Goal: Task Accomplishment & Management: Use online tool/utility

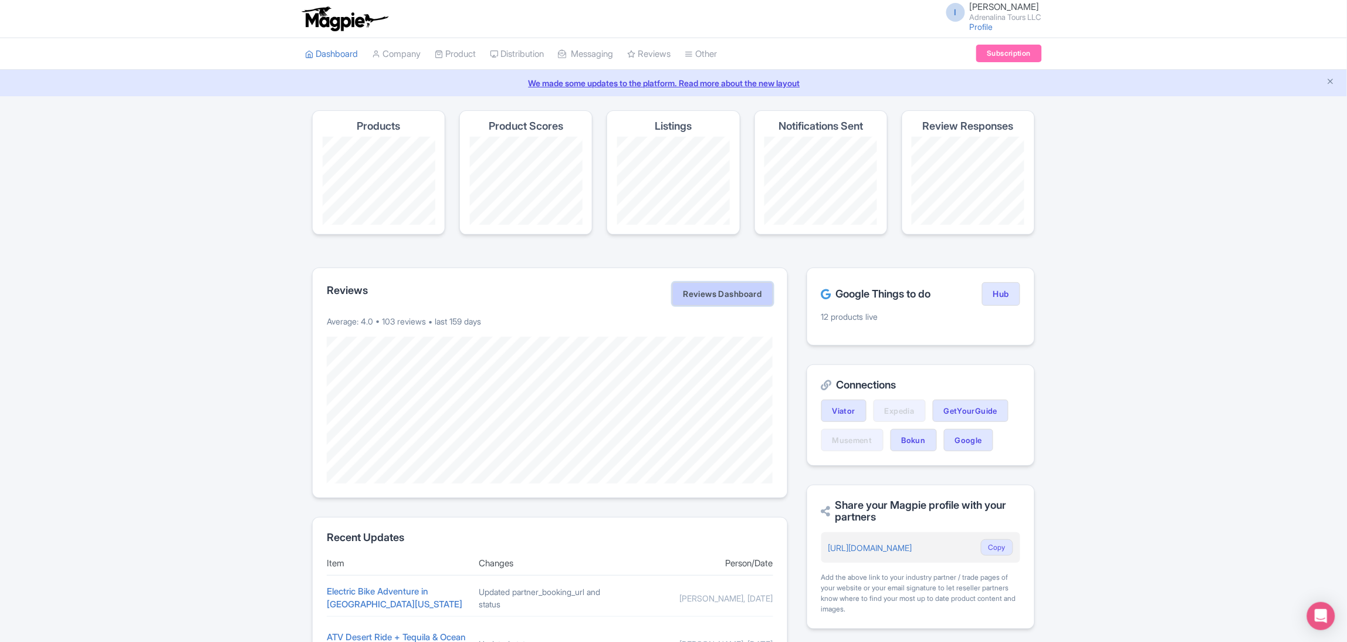
click at [755, 299] on link "Reviews Dashboard" at bounding box center [722, 293] width 101 height 23
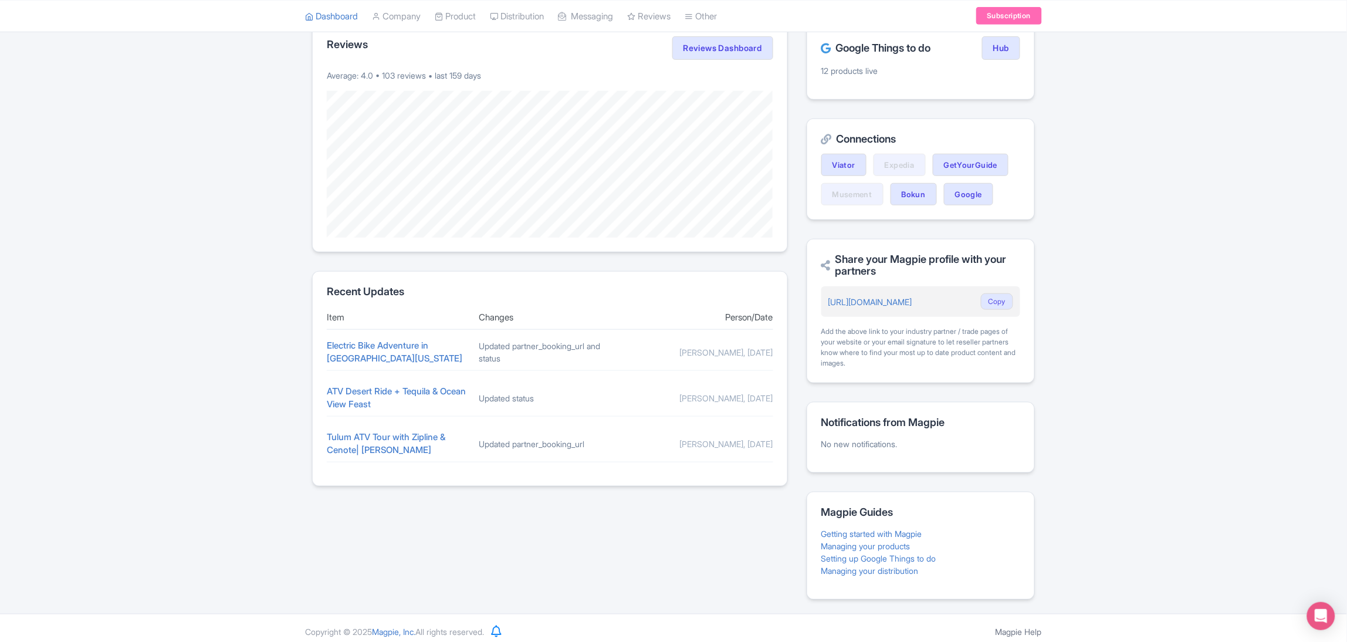
scroll to position [256, 0]
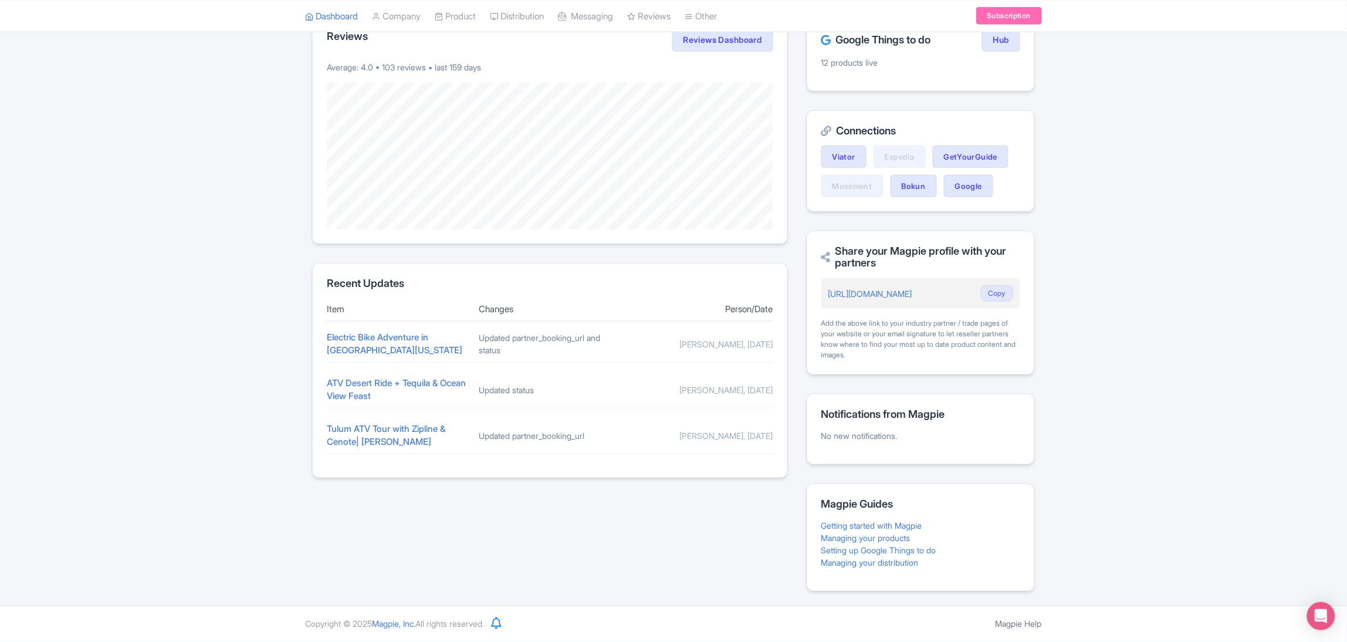
click at [561, 340] on div "Updated partner_booking_url and status" at bounding box center [550, 344] width 143 height 25
click at [877, 540] on link "Managing your products" at bounding box center [865, 538] width 89 height 10
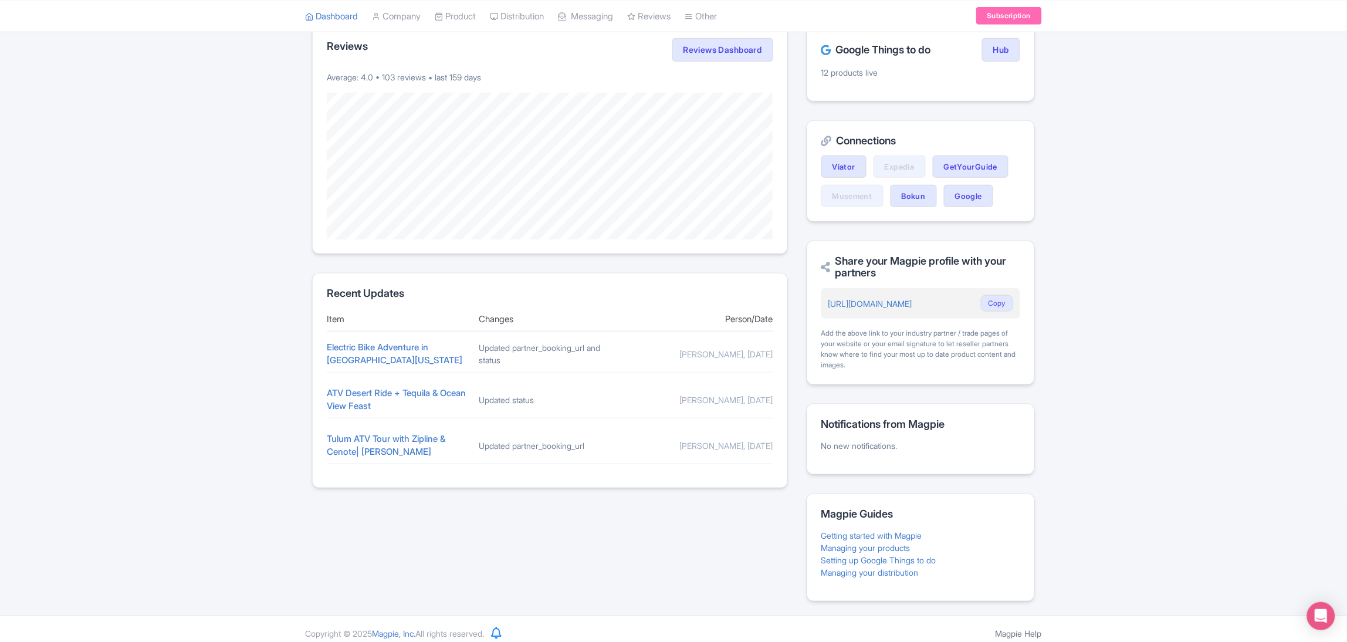
scroll to position [168, 0]
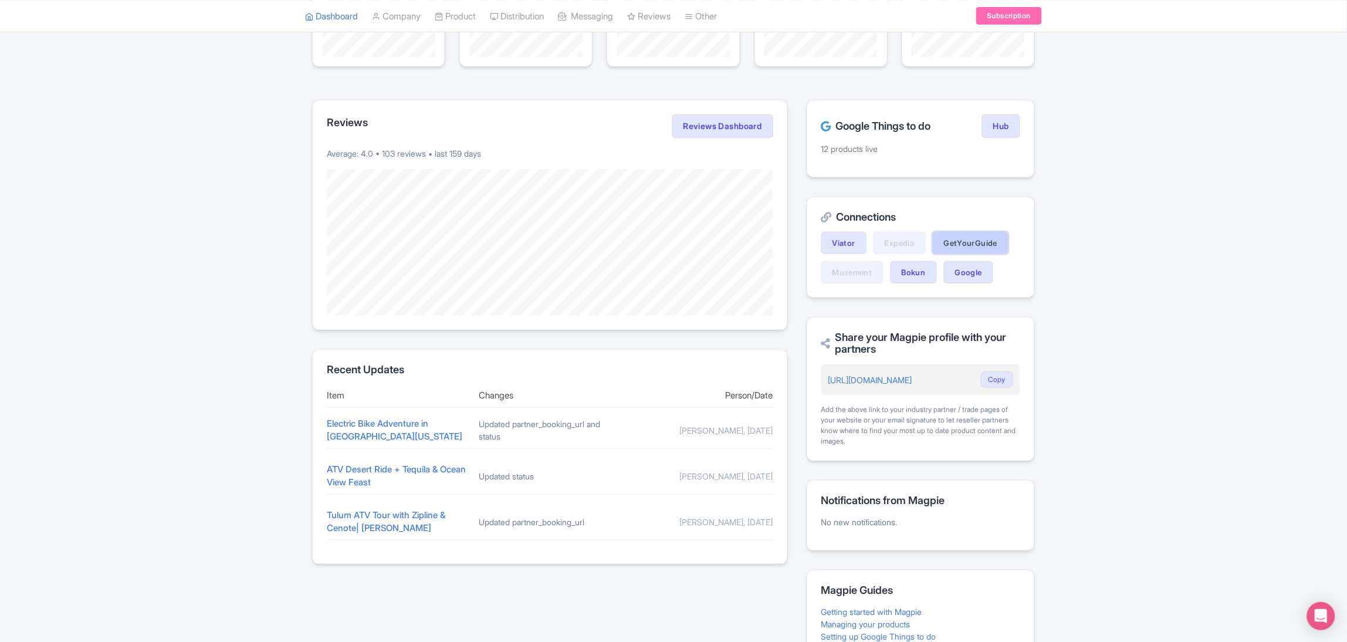
click at [949, 240] on link "GetYourGuide" at bounding box center [971, 243] width 76 height 22
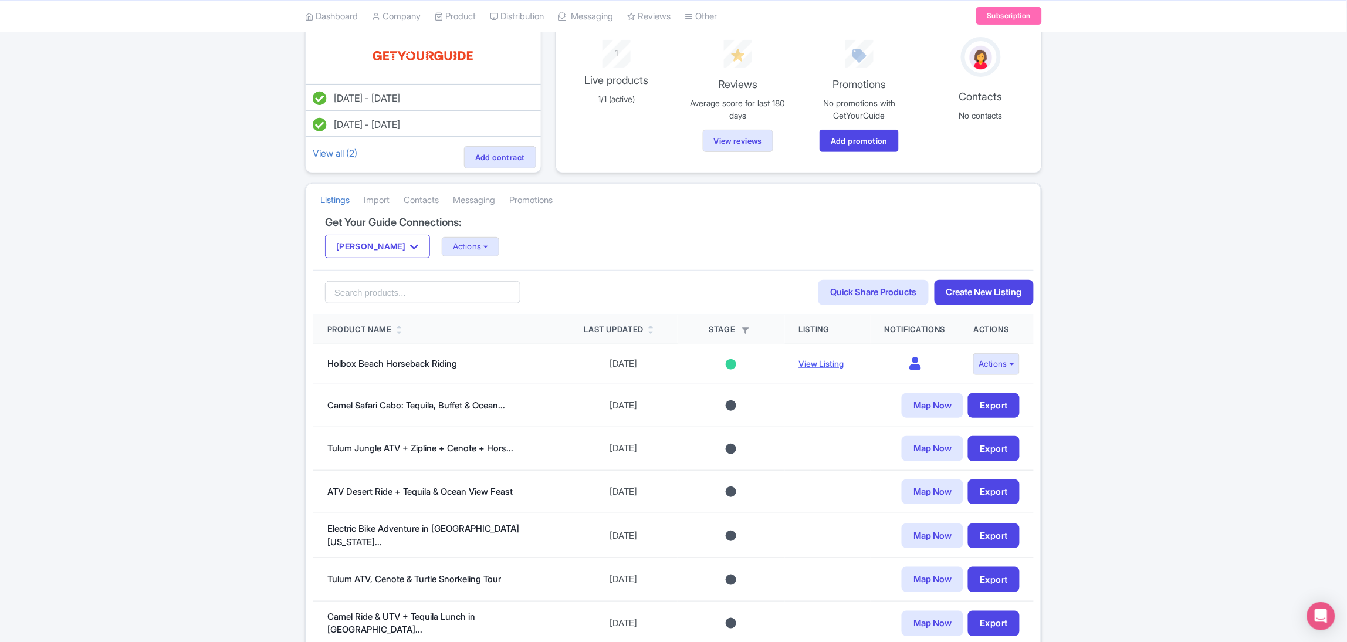
scroll to position [176, 0]
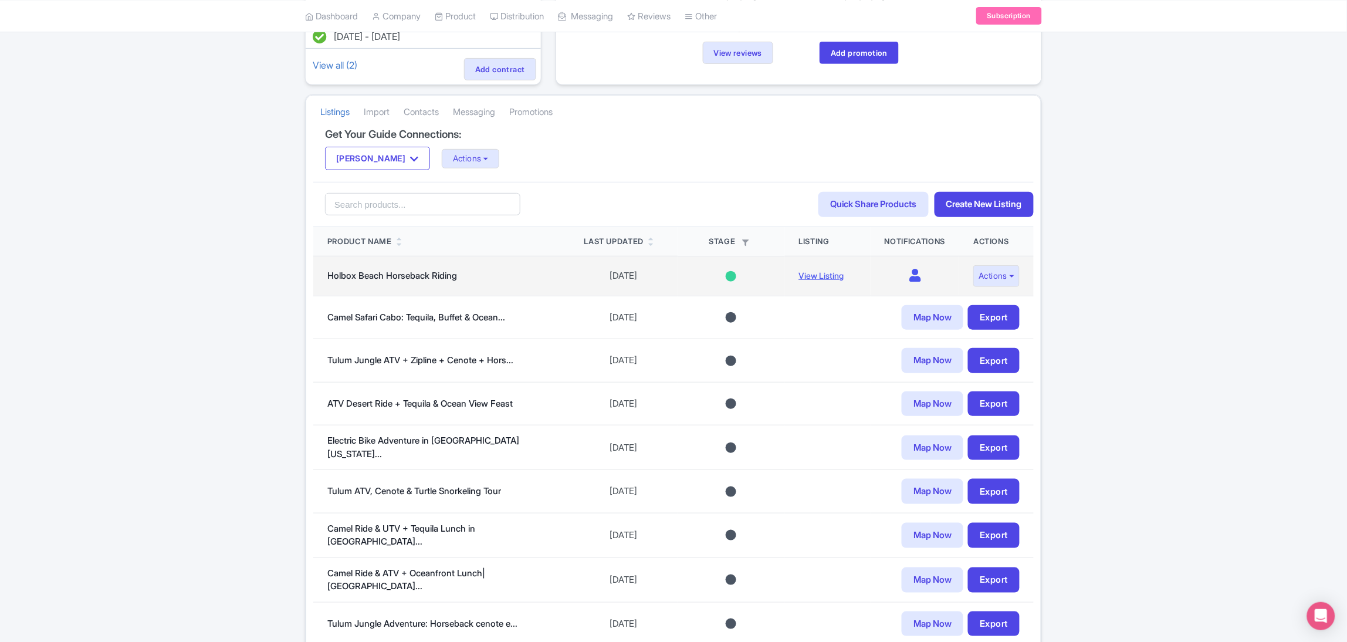
click at [726, 279] on div at bounding box center [731, 276] width 11 height 11
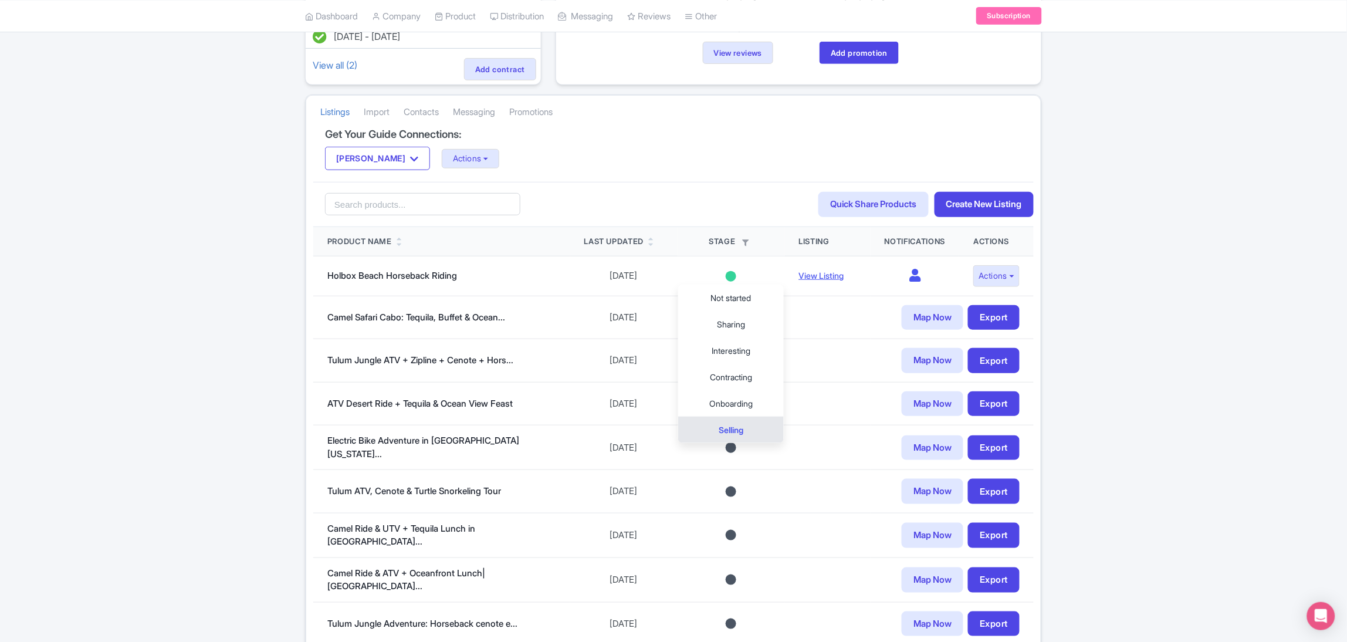
click at [1094, 353] on div "Mar 24, 2025 - Mar 24, 2026 Jun 04, 2025 - Jul 04, 2025 View all (2) Add contra…" at bounding box center [673, 472] width 1347 height 1076
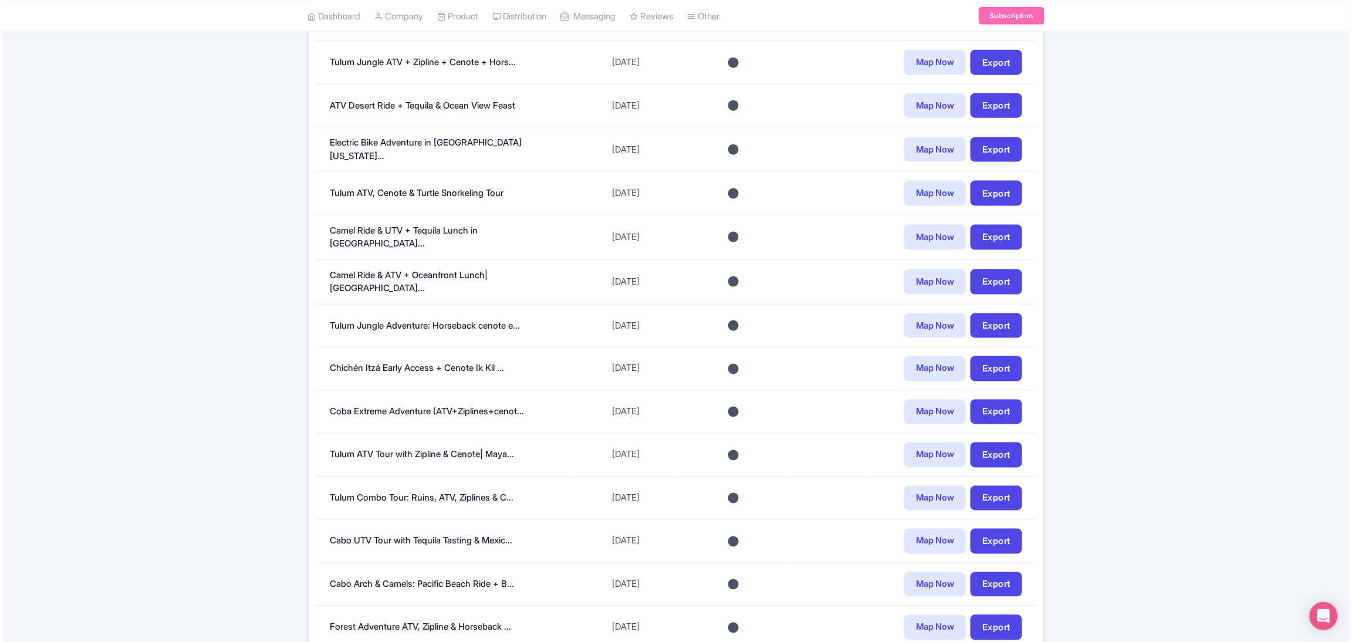
scroll to position [592, 0]
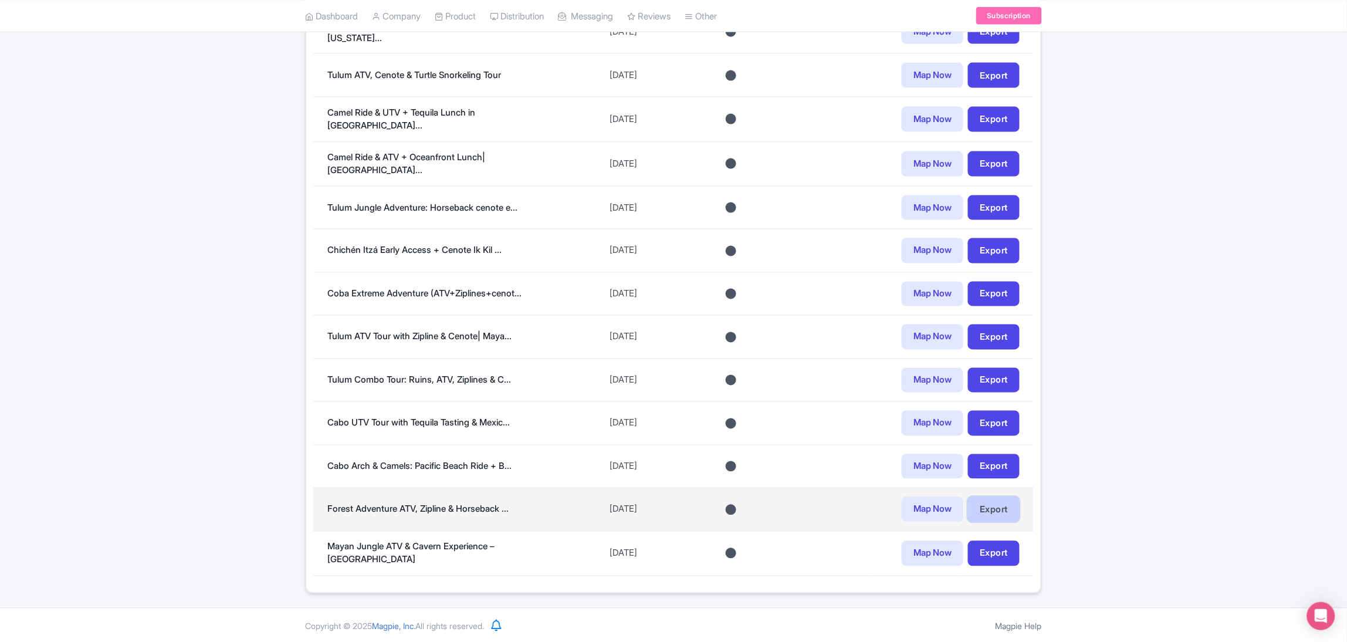
click at [990, 503] on link "Export" at bounding box center [994, 509] width 52 height 25
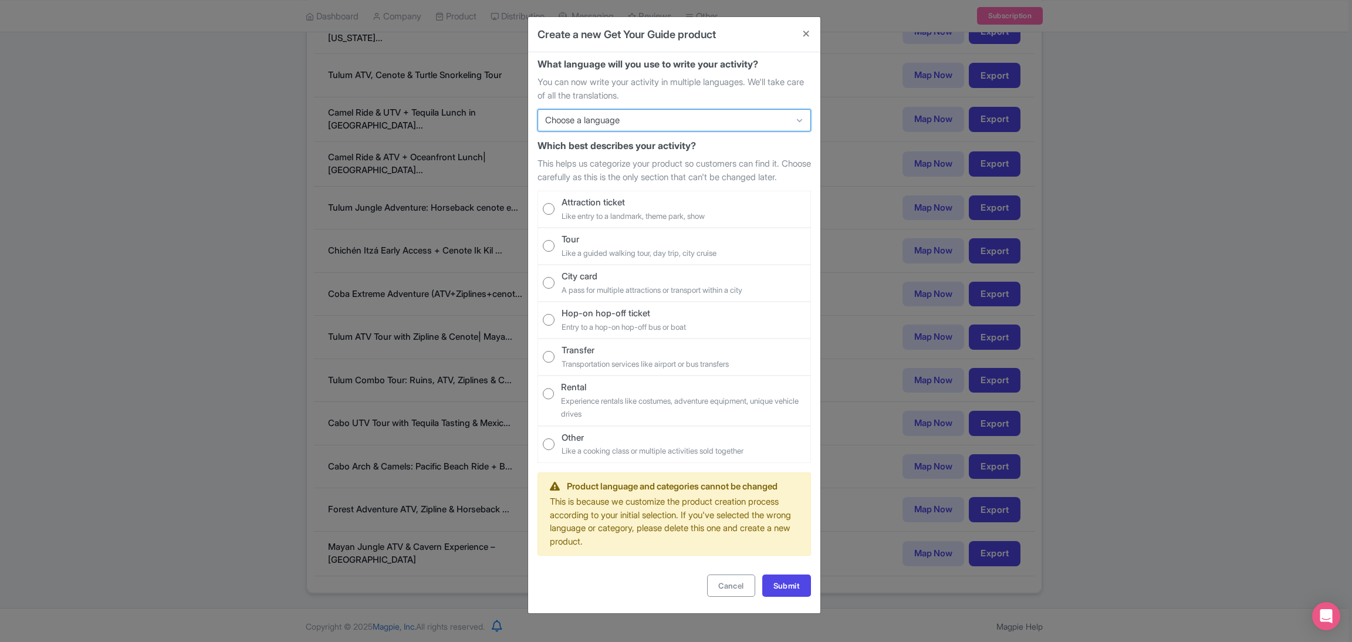
click at [617, 120] on select "Choose a language English Deutsch Español Português (BR) Italiano Français" at bounding box center [673, 120] width 273 height 22
select select "29"
click at [537, 109] on select "Choose a language English Deutsch Español Português (BR) Italiano Français" at bounding box center [673, 120] width 273 height 22
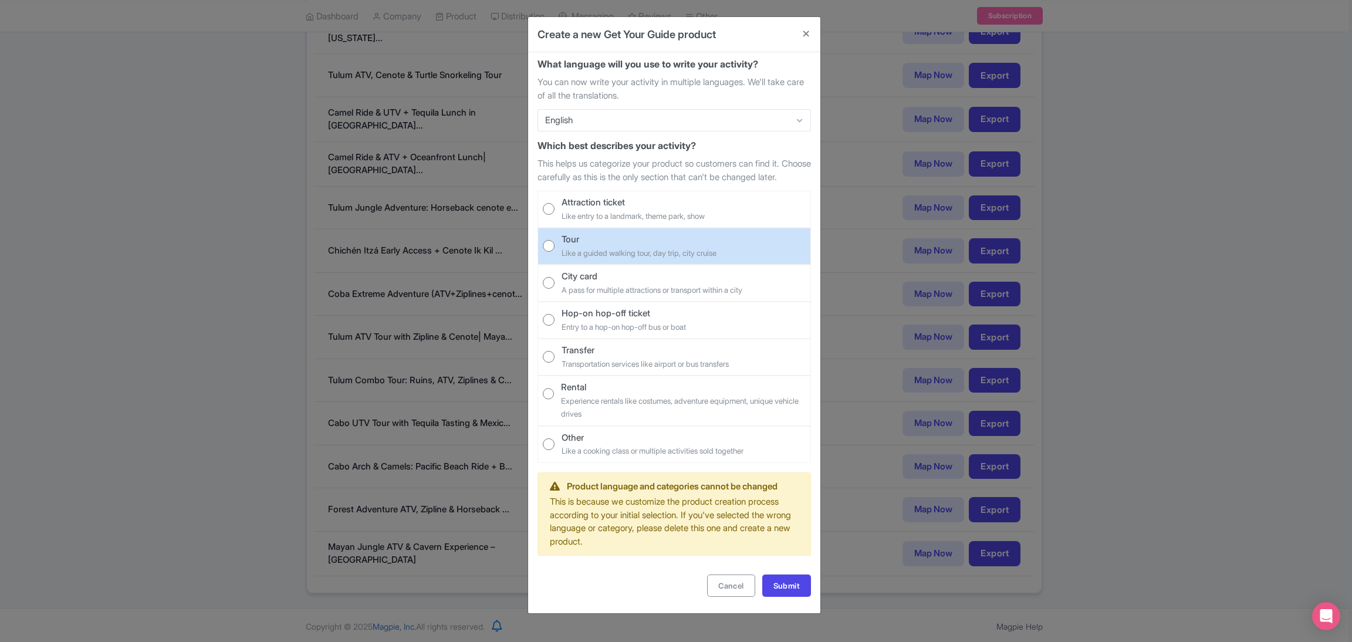
click at [601, 258] on small "Like a guided walking tour, day trip, city cruise" at bounding box center [639, 252] width 155 height 9
click at [554, 252] on input "Tour Like a guided walking tour, day trip, city cruise" at bounding box center [549, 246] width 12 height 12
radio input "true"
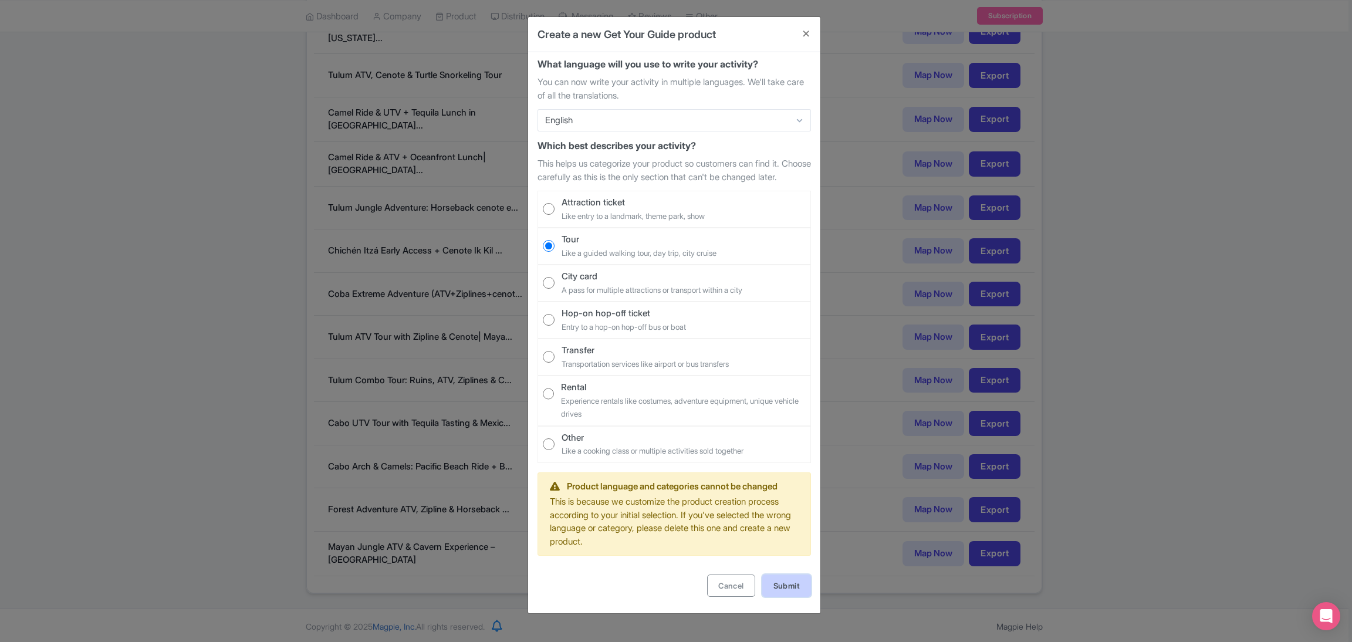
click at [781, 590] on link "Submit" at bounding box center [786, 585] width 49 height 22
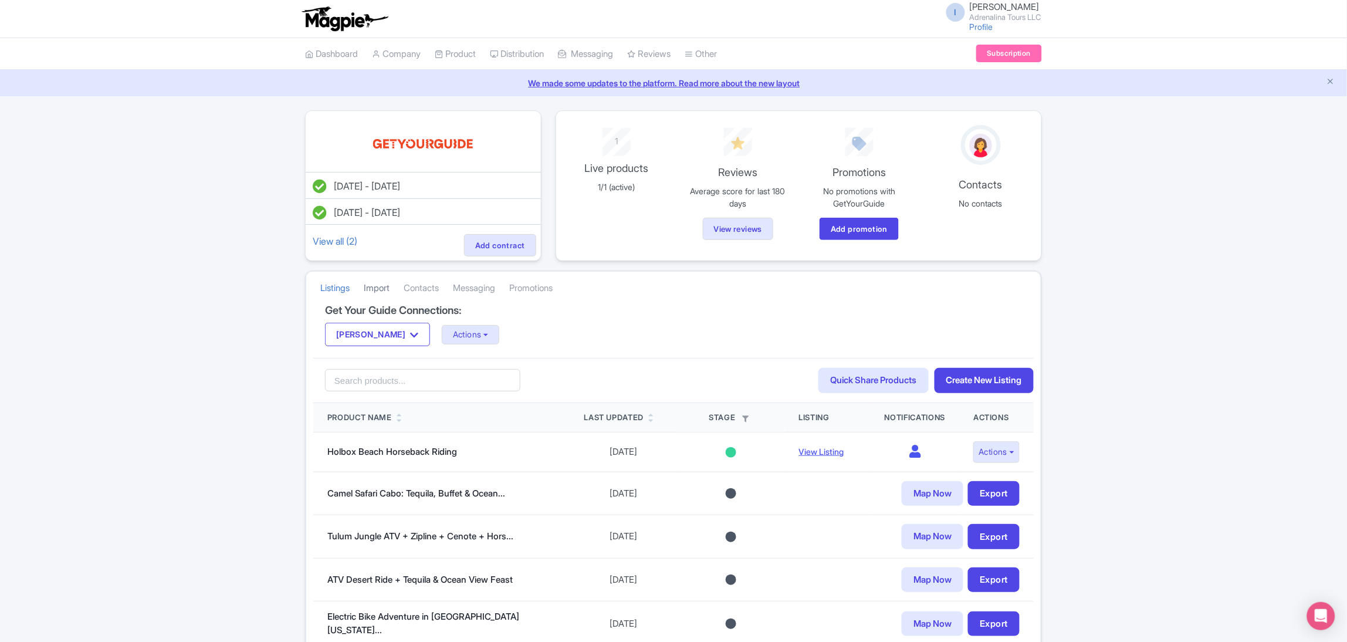
click at [384, 290] on link "Import" at bounding box center [377, 288] width 26 height 32
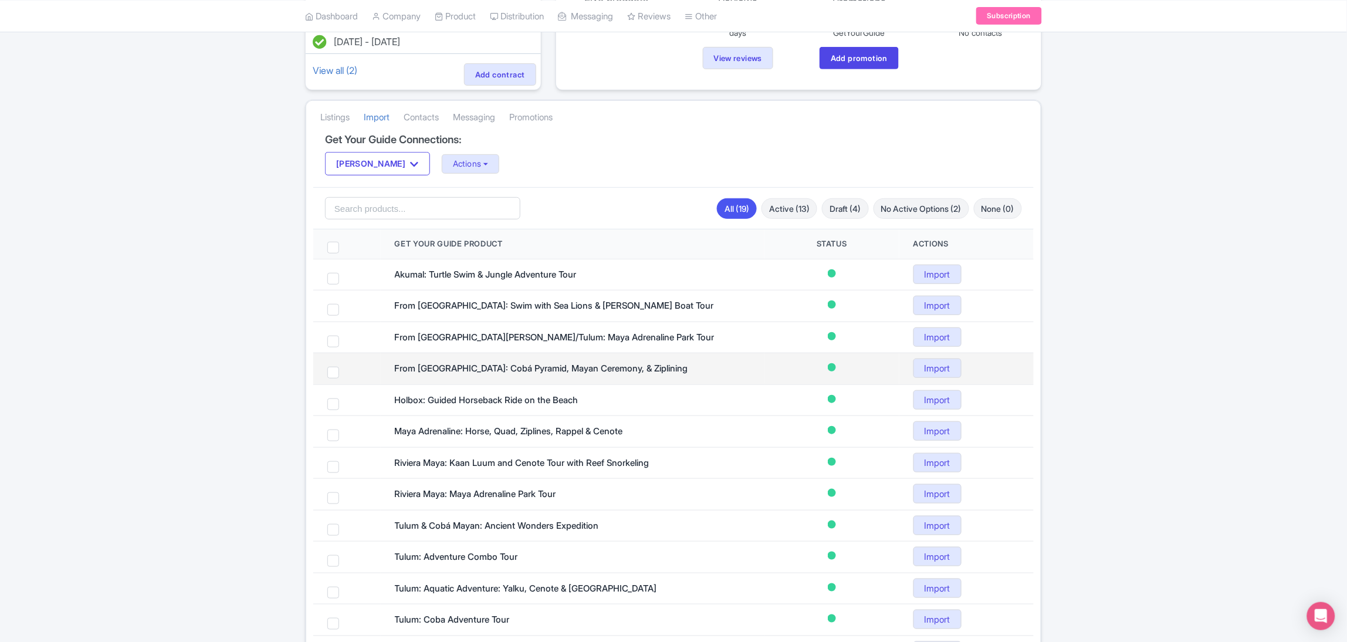
scroll to position [16, 0]
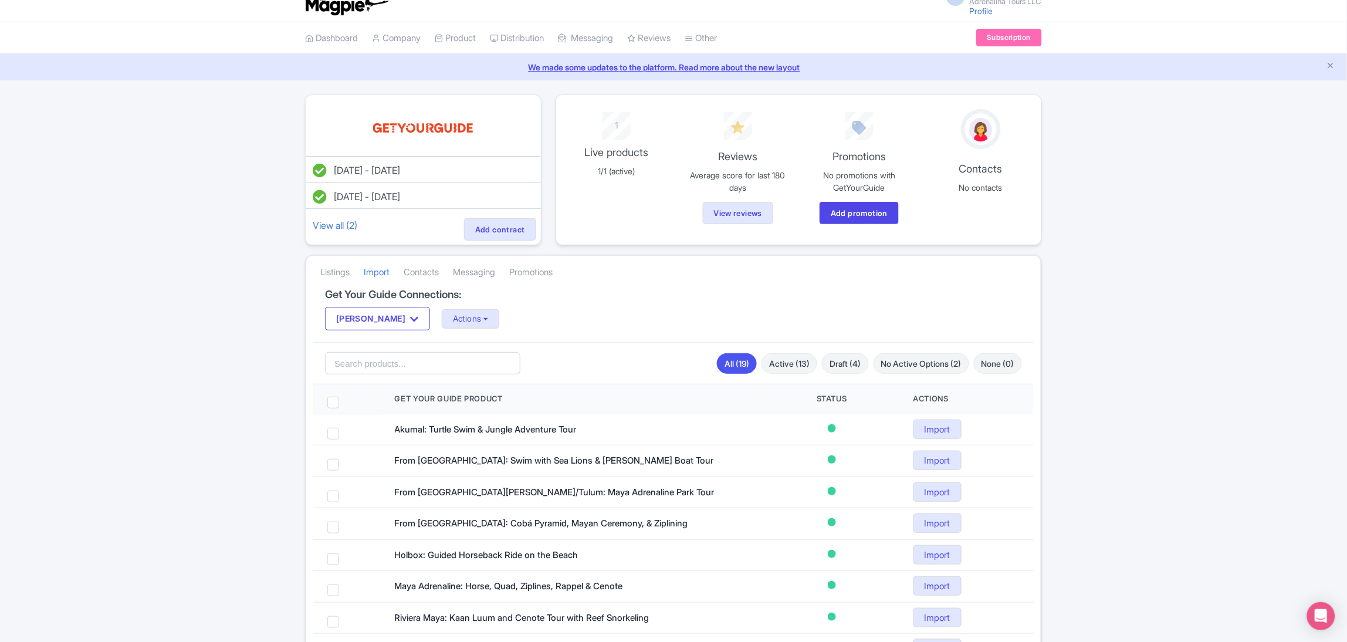
click at [417, 269] on link "Contacts" at bounding box center [421, 272] width 35 height 32
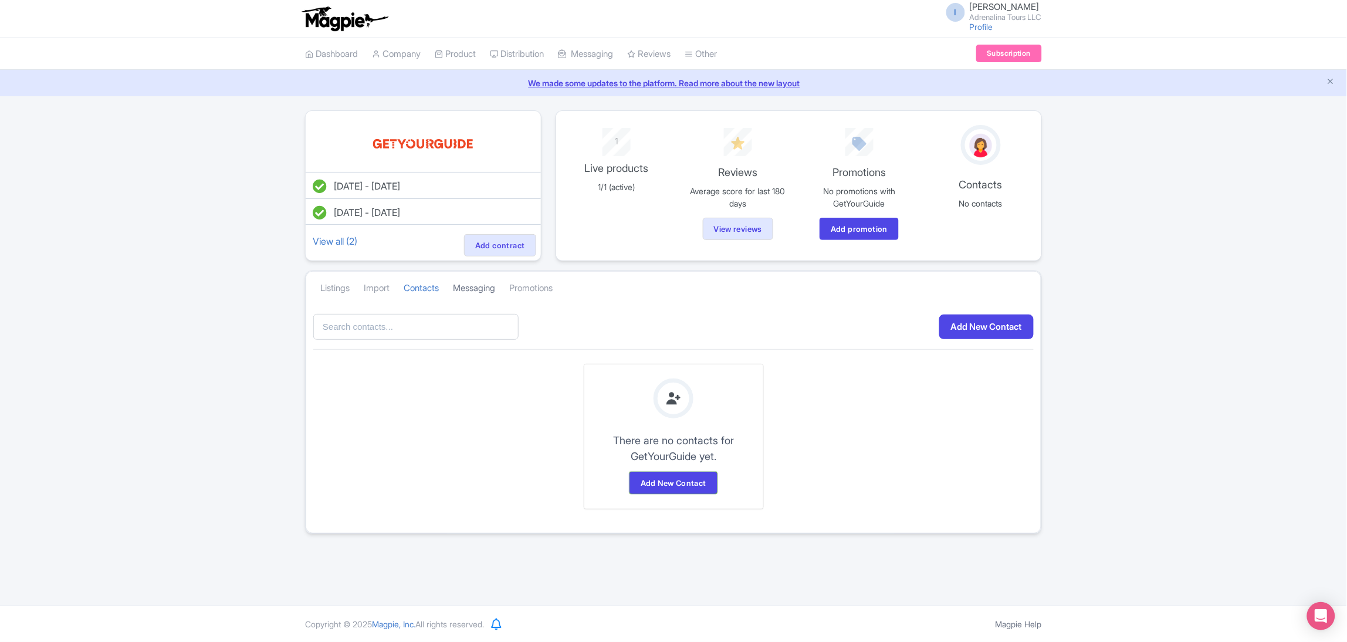
click at [469, 294] on link "Messaging" at bounding box center [474, 288] width 42 height 32
click at [516, 294] on li "Promotions" at bounding box center [531, 288] width 58 height 32
click at [526, 294] on link "Promotions" at bounding box center [530, 288] width 43 height 32
click at [477, 286] on link "Messaging" at bounding box center [474, 288] width 42 height 32
click at [998, 327] on link "New Message" at bounding box center [994, 327] width 80 height 25
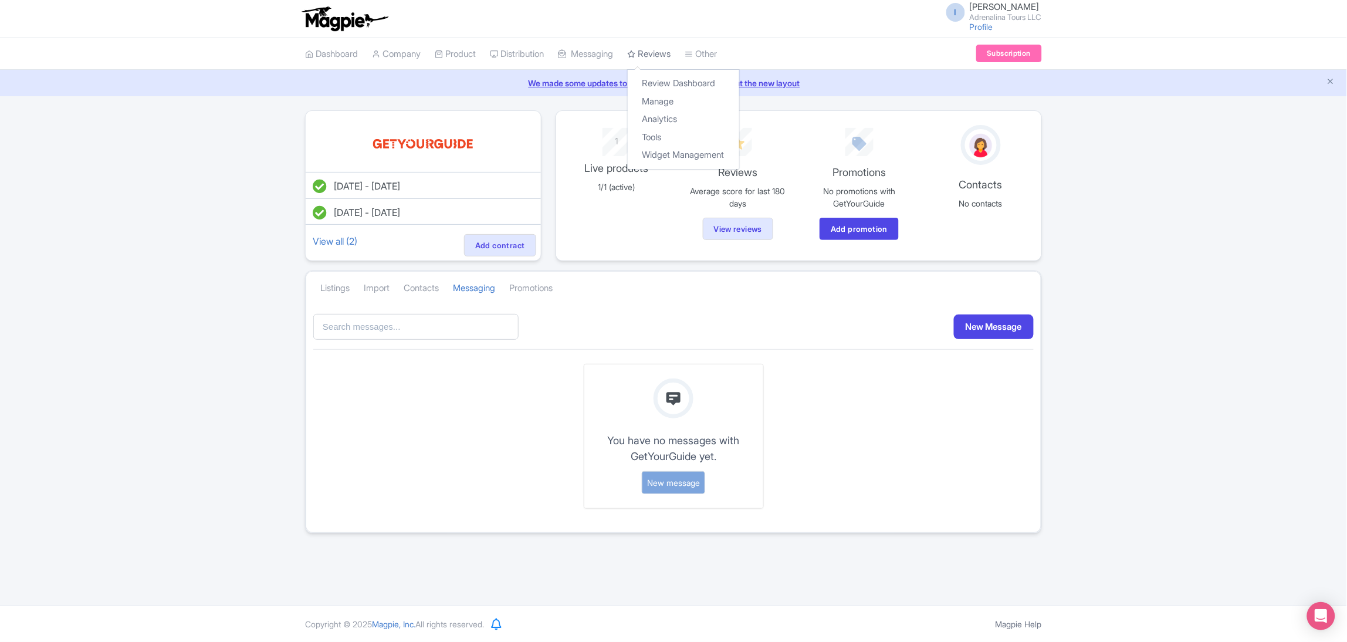
click at [654, 50] on link "Reviews" at bounding box center [648, 54] width 43 height 32
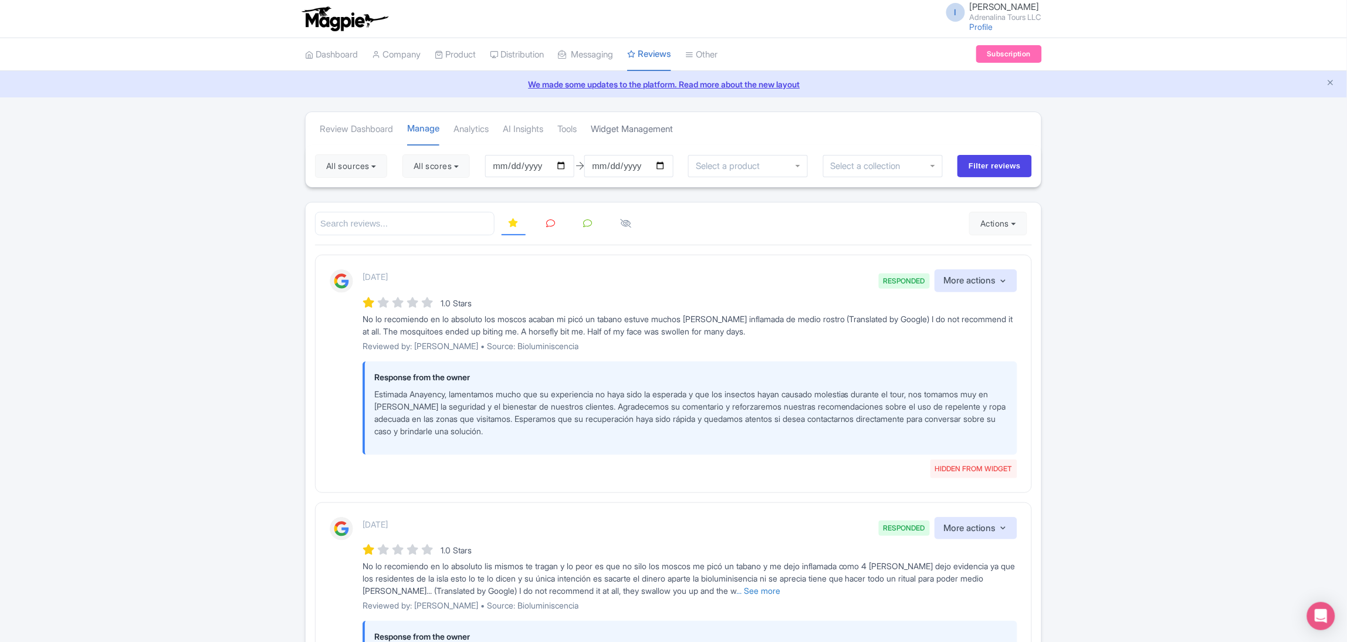
click at [651, 127] on link "Widget Management" at bounding box center [632, 129] width 82 height 32
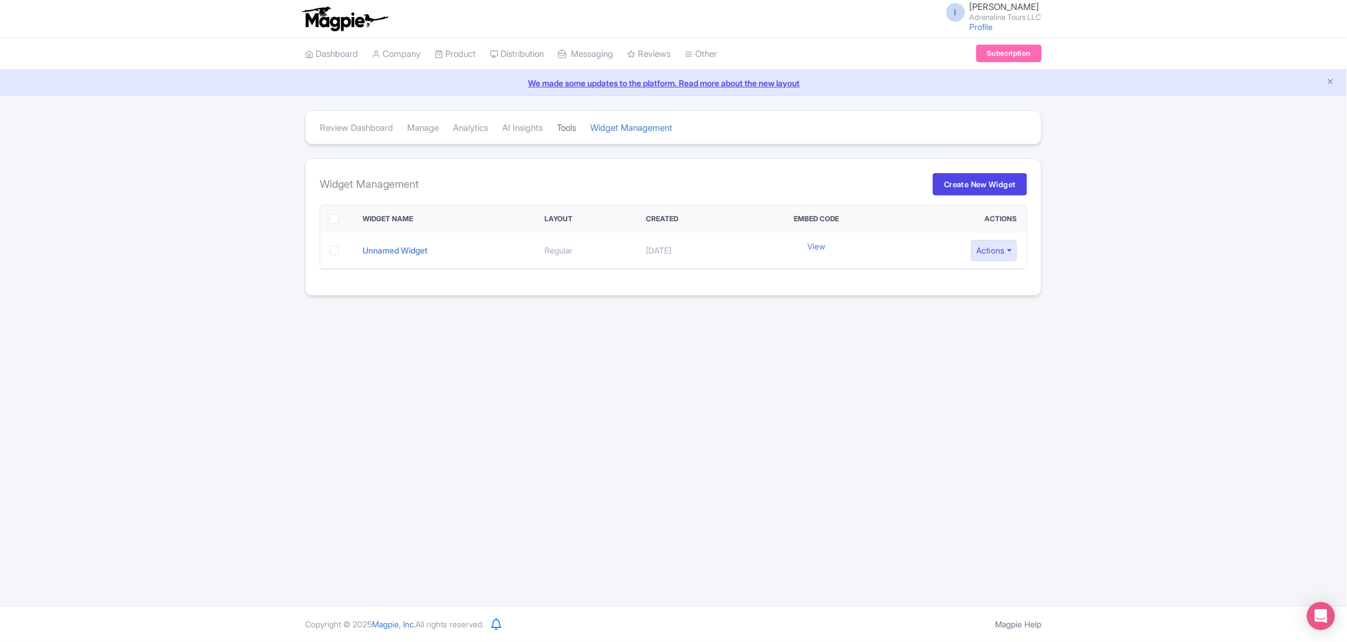
click at [576, 135] on link "Tools" at bounding box center [566, 128] width 19 height 32
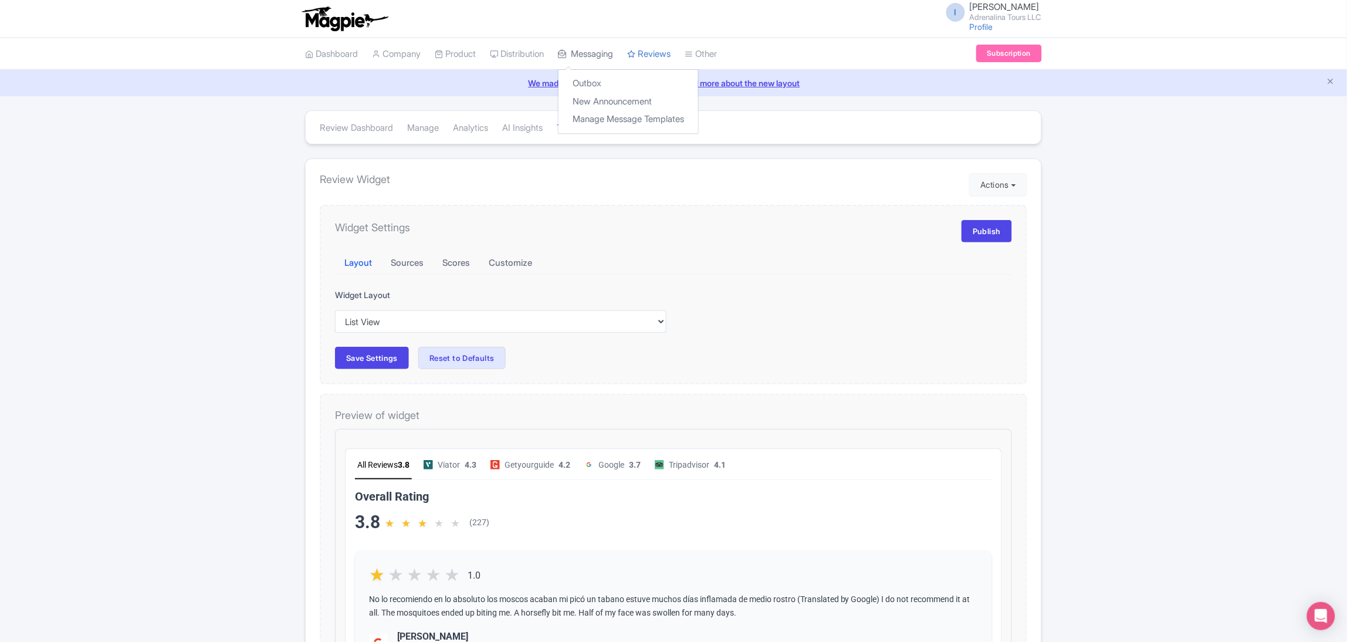
click at [604, 60] on link "Messaging" at bounding box center [585, 54] width 55 height 32
click at [605, 47] on link "Messaging" at bounding box center [585, 54] width 55 height 32
click at [607, 47] on link "Messaging" at bounding box center [585, 54] width 55 height 32
click at [611, 82] on link "Outbox" at bounding box center [629, 84] width 140 height 18
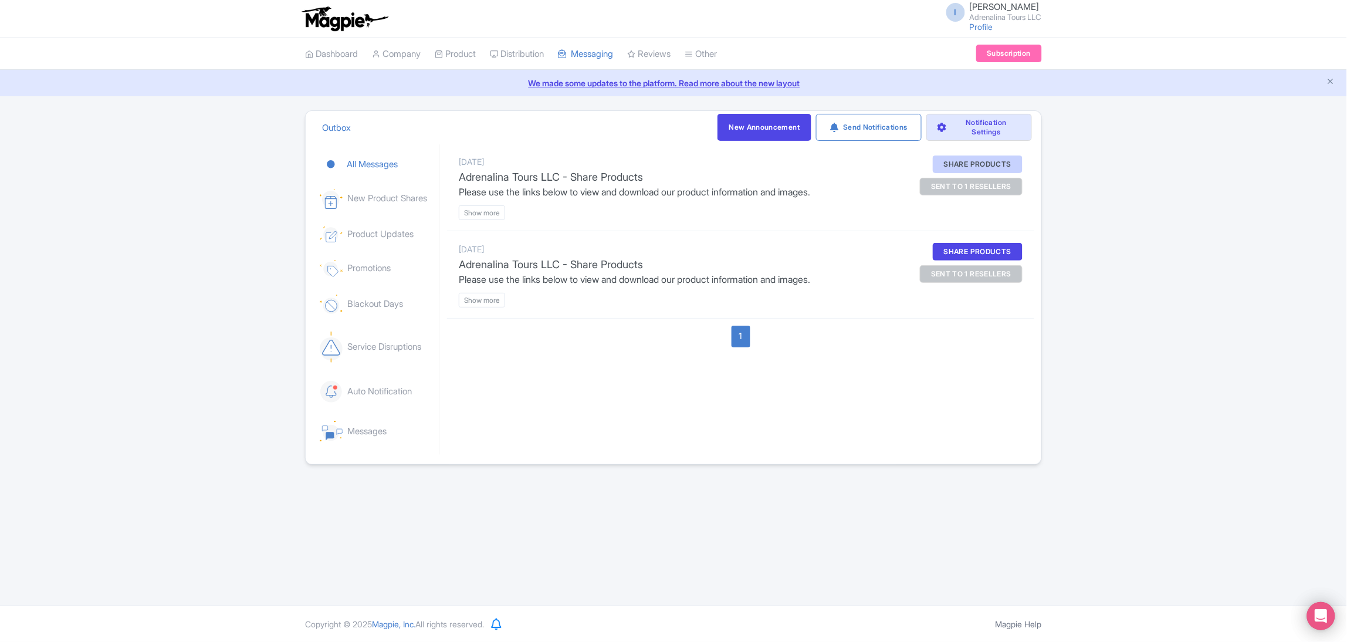
click at [948, 163] on div "Share Products" at bounding box center [978, 164] width 90 height 18
click at [956, 165] on div "Share Products" at bounding box center [978, 164] width 90 height 18
click at [960, 165] on div "Share Products" at bounding box center [978, 164] width 90 height 18
click at [885, 133] on link "Send Notifications" at bounding box center [869, 127] width 106 height 27
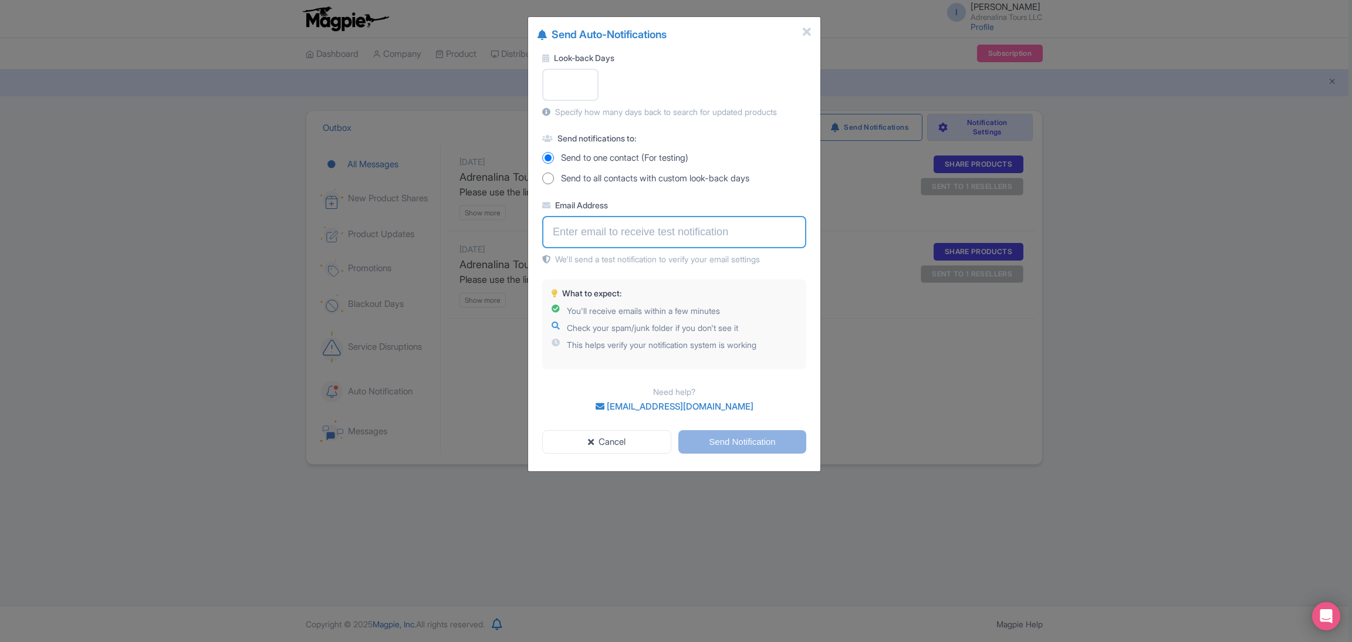
click at [650, 234] on input "Email Address" at bounding box center [674, 232] width 264 height 32
type input "booking@adrenalina.tours"
click at [580, 86] on input "Look-back Days" at bounding box center [570, 85] width 56 height 32
type input "1"
click at [597, 79] on input "1" at bounding box center [570, 85] width 56 height 32
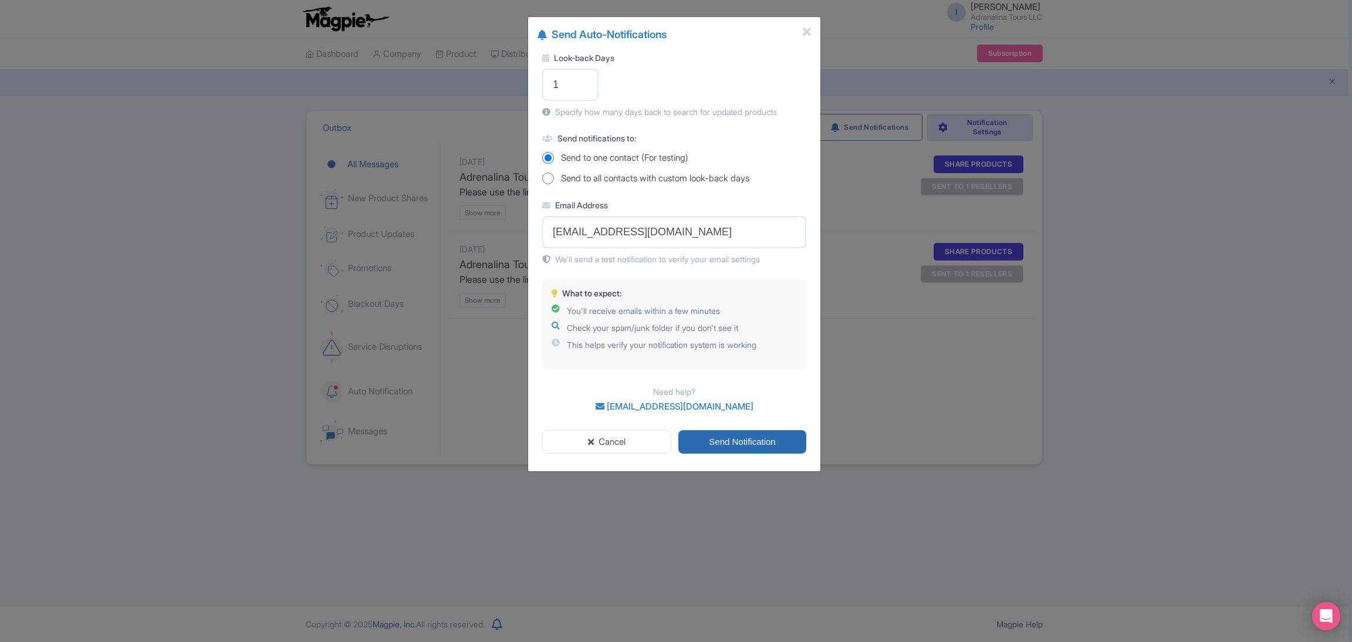
click at [712, 438] on input "Send Notification" at bounding box center [742, 442] width 128 height 24
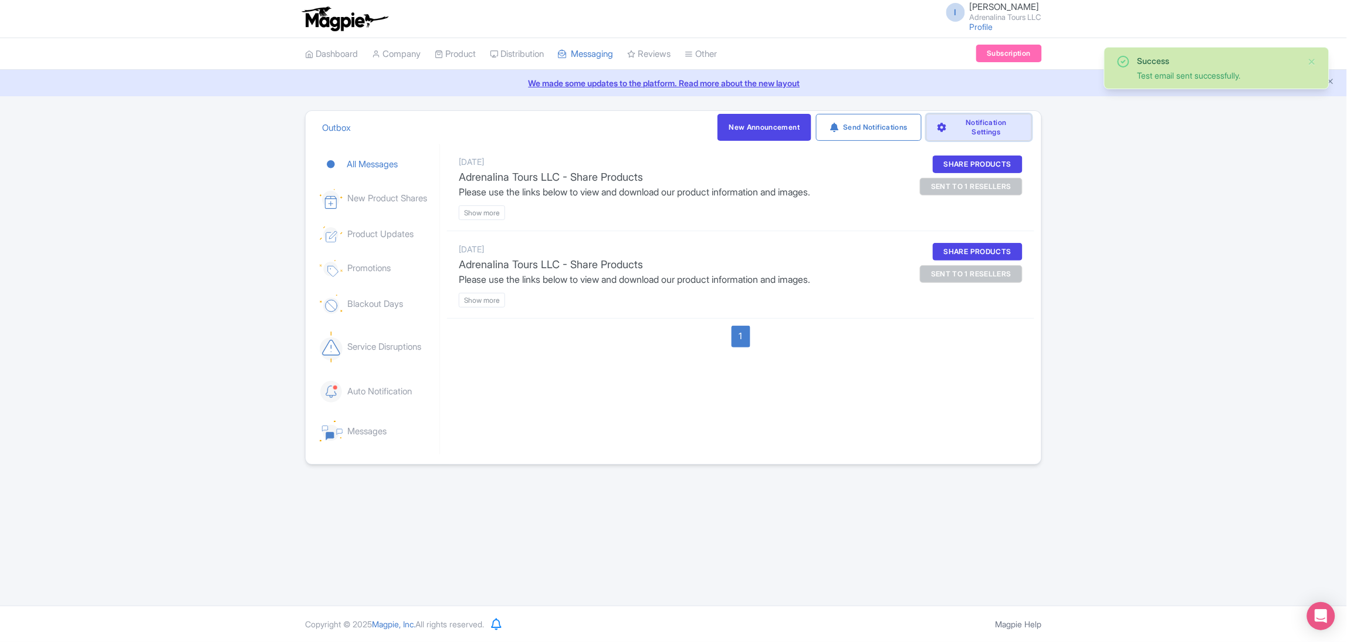
click at [966, 136] on link "Notification Settings" at bounding box center [979, 127] width 106 height 27
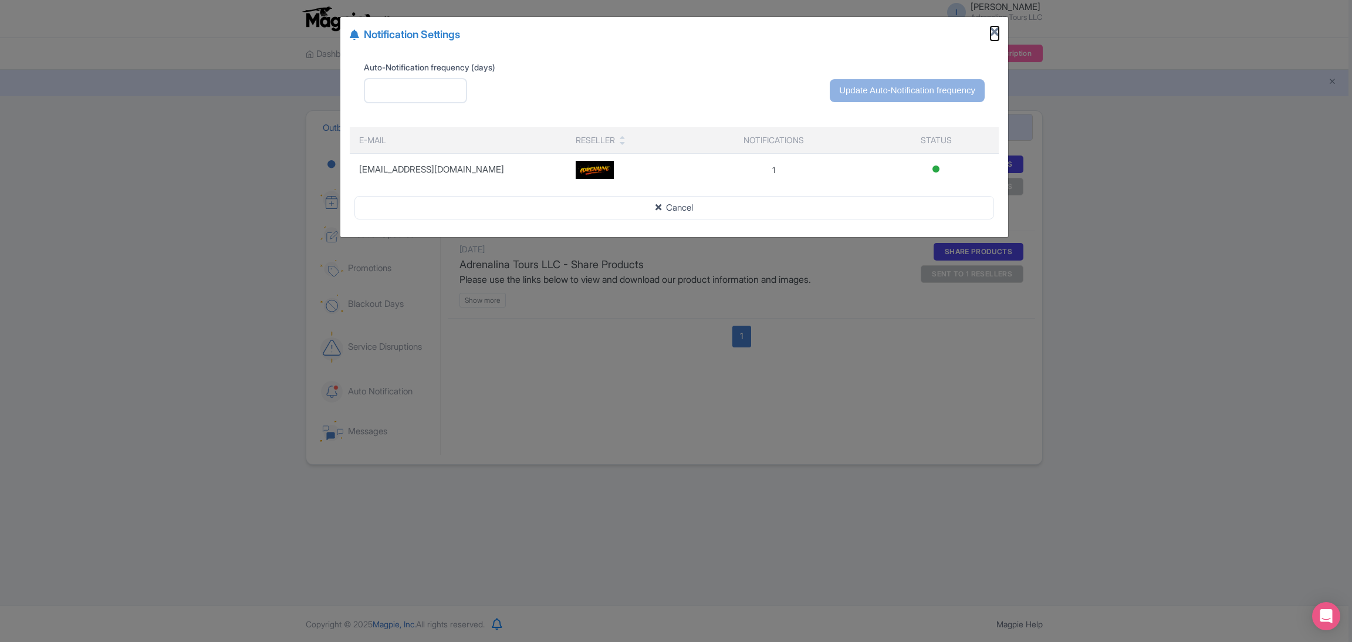
click at [992, 35] on icon "Close" at bounding box center [994, 32] width 8 height 12
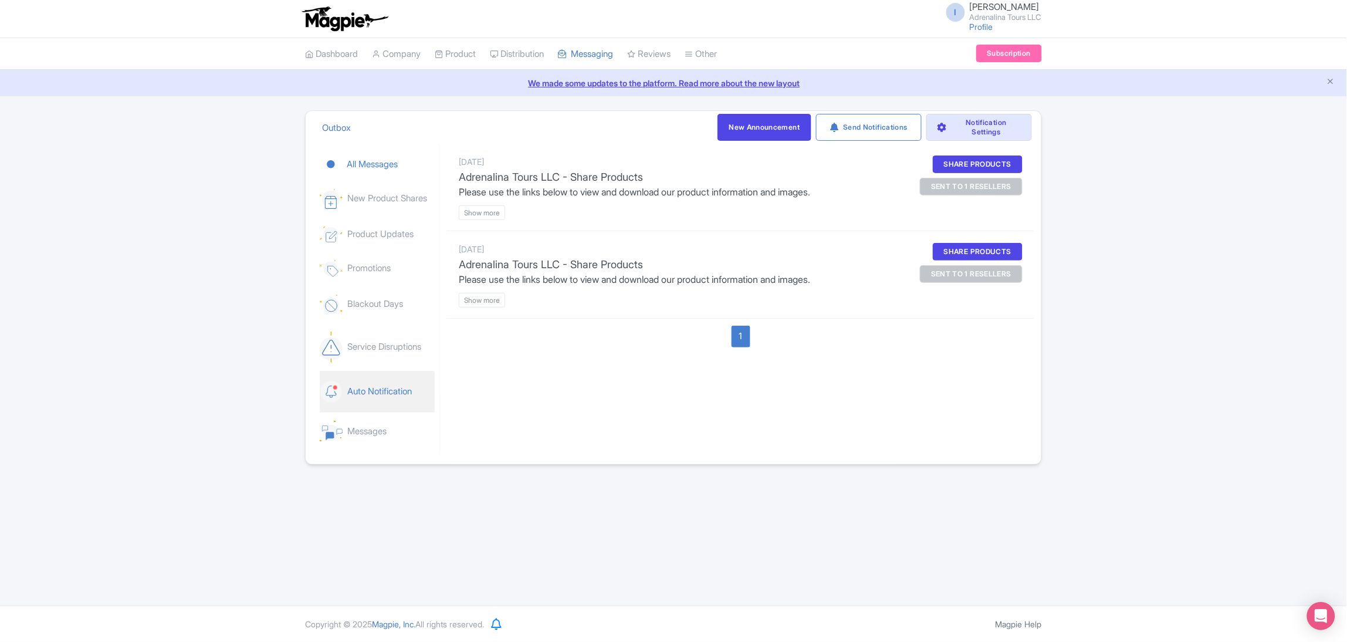
click at [415, 387] on link "Auto Notification" at bounding box center [377, 392] width 115 height 42
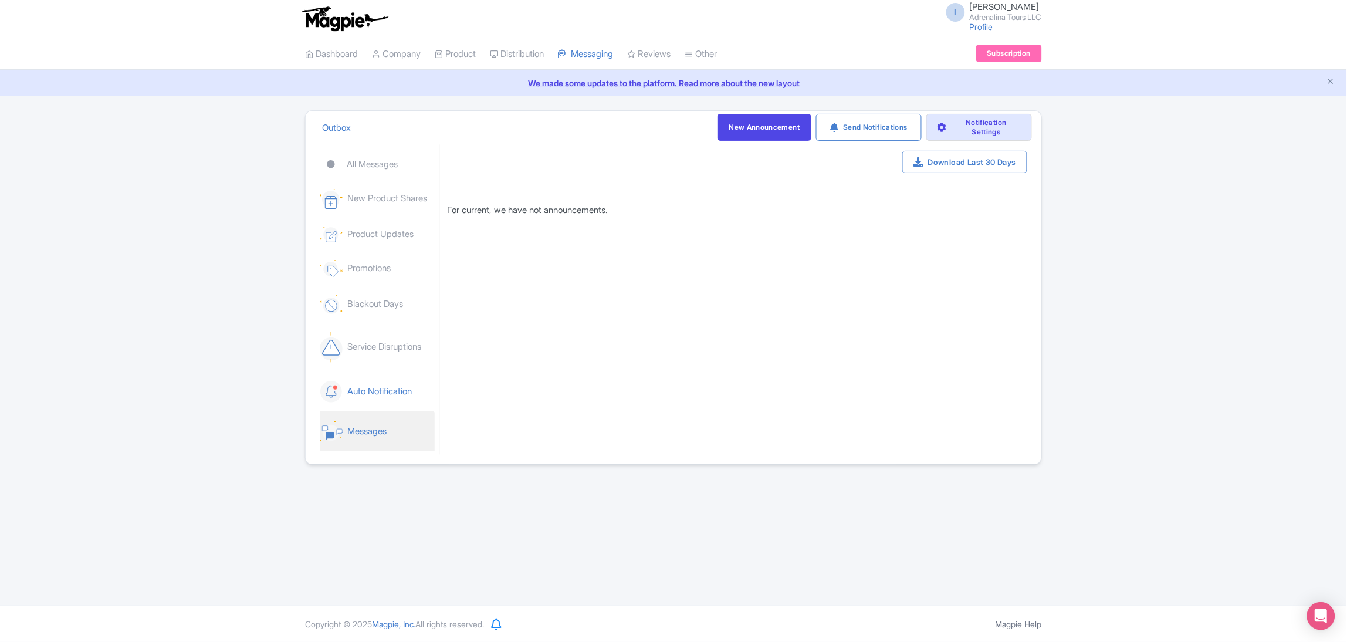
click at [389, 426] on link "Messages" at bounding box center [377, 431] width 115 height 40
click at [364, 274] on link "Promotions" at bounding box center [377, 269] width 115 height 36
click at [378, 208] on link "New Product Shares" at bounding box center [377, 199] width 115 height 39
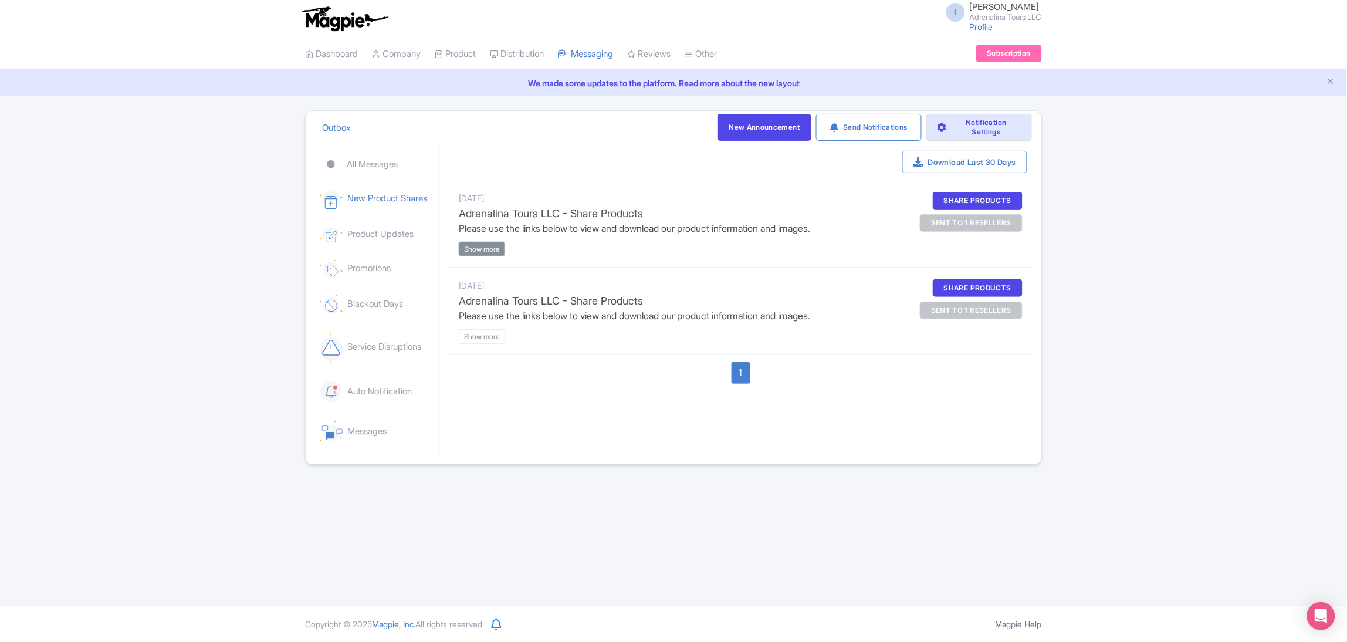
click at [494, 245] on btn "Show more" at bounding box center [482, 249] width 46 height 15
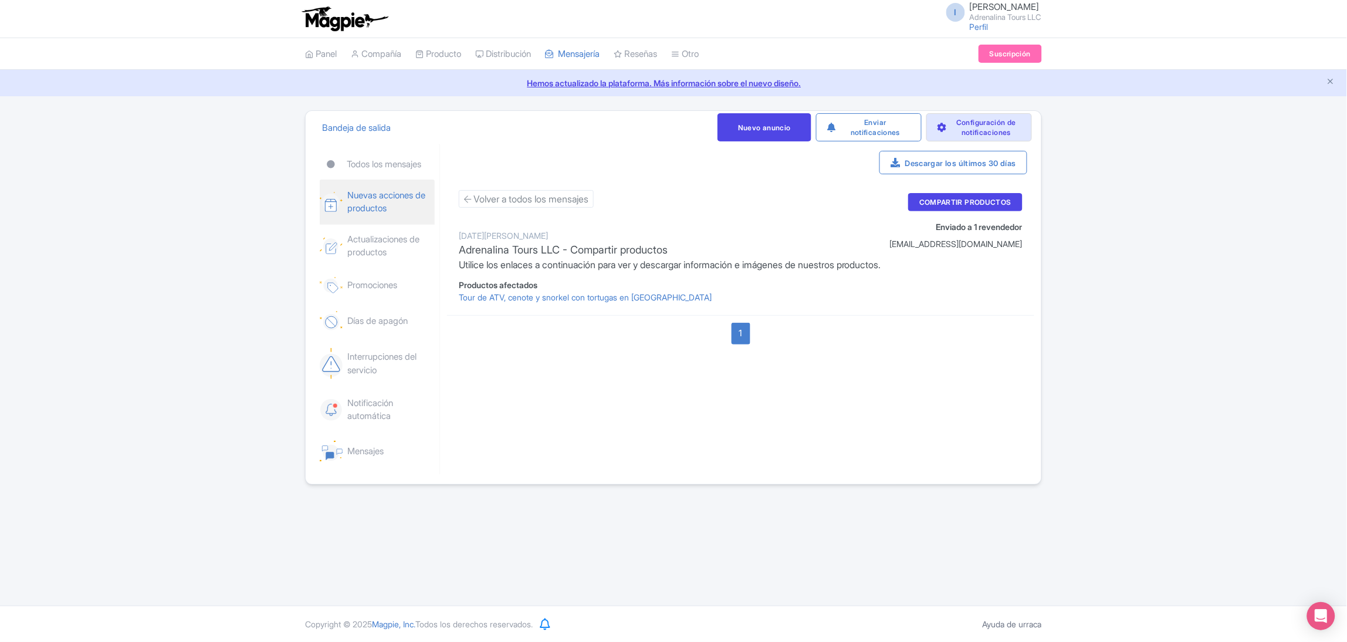
click at [377, 207] on font "Nuevas acciones de productos" at bounding box center [386, 202] width 78 height 25
click at [483, 200] on font "Volver a todos los mensajes" at bounding box center [531, 199] width 115 height 12
click at [495, 199] on font "Volver a todos los mensajes" at bounding box center [531, 199] width 115 height 12
click at [495, 198] on font "Volver a todos los mensajes" at bounding box center [531, 199] width 115 height 12
click at [411, 255] on font "Actualizaciones de productos" at bounding box center [390, 246] width 87 height 26
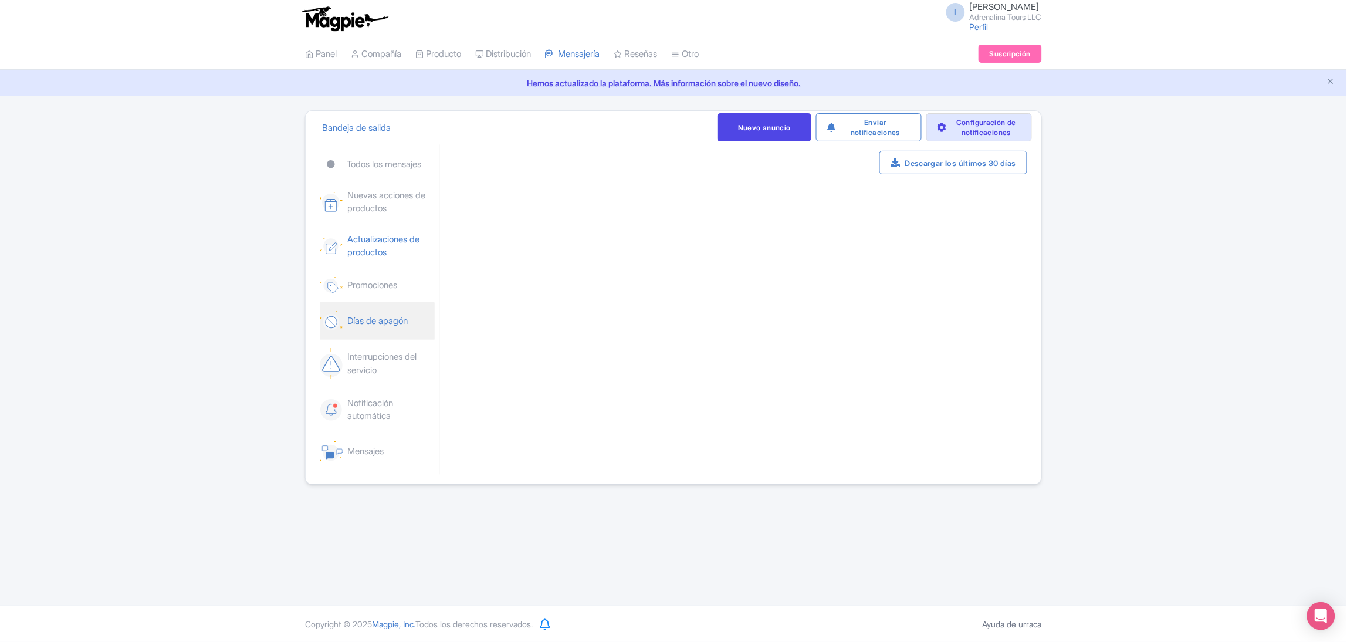
click at [390, 327] on font "Días de apagón" at bounding box center [377, 321] width 60 height 13
click at [390, 328] on link "Días de apagón" at bounding box center [377, 321] width 115 height 38
click at [390, 371] on font "Interrupciones del servicio" at bounding box center [390, 363] width 87 height 26
click at [383, 57] on font "Compañía" at bounding box center [381, 53] width 40 height 11
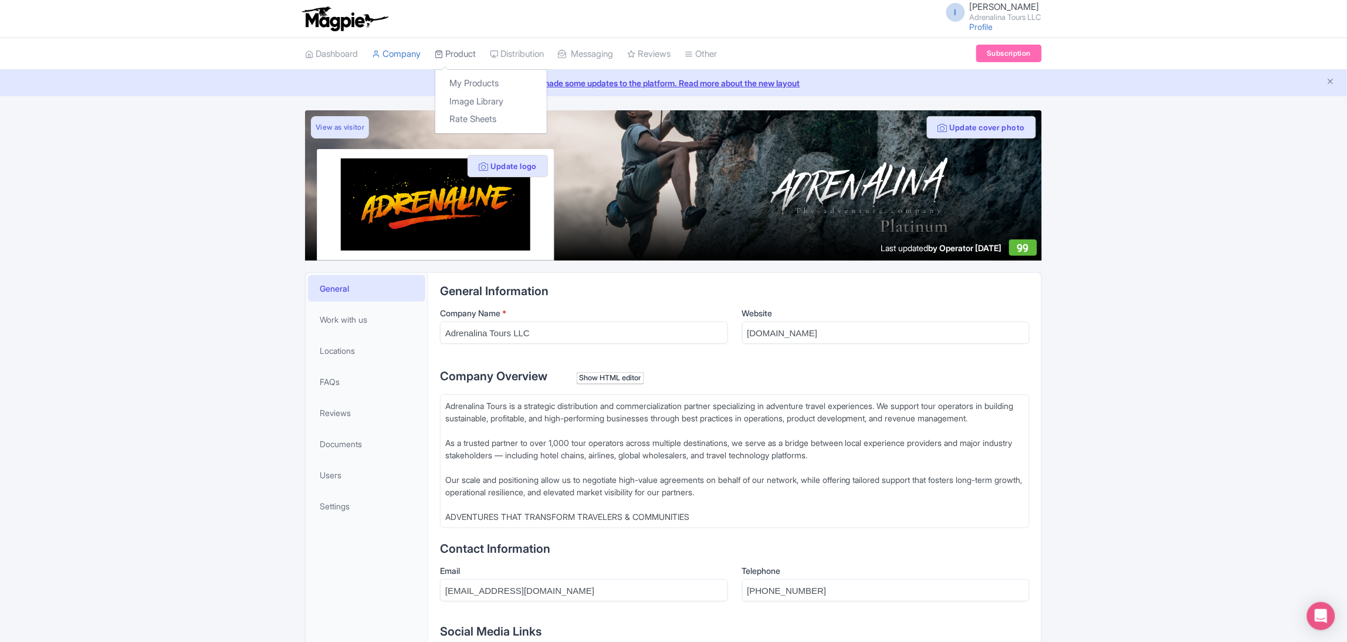
click at [476, 46] on link "Product" at bounding box center [455, 54] width 41 height 32
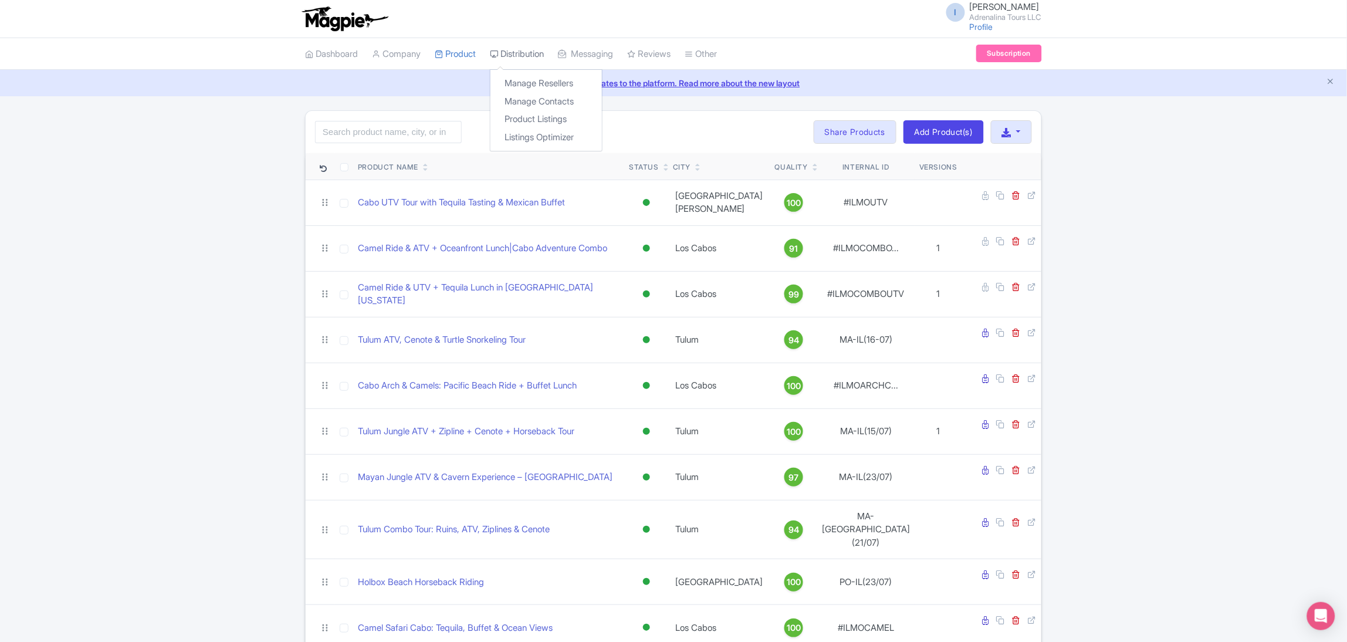
click at [509, 49] on link "Distribution" at bounding box center [517, 54] width 54 height 32
